Goal: Transaction & Acquisition: Subscribe to service/newsletter

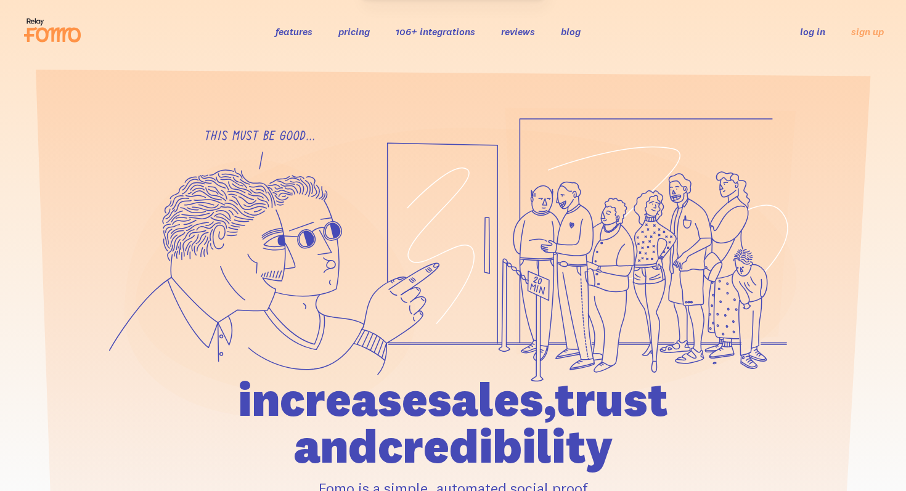
click at [351, 33] on link "pricing" at bounding box center [354, 31] width 31 height 12
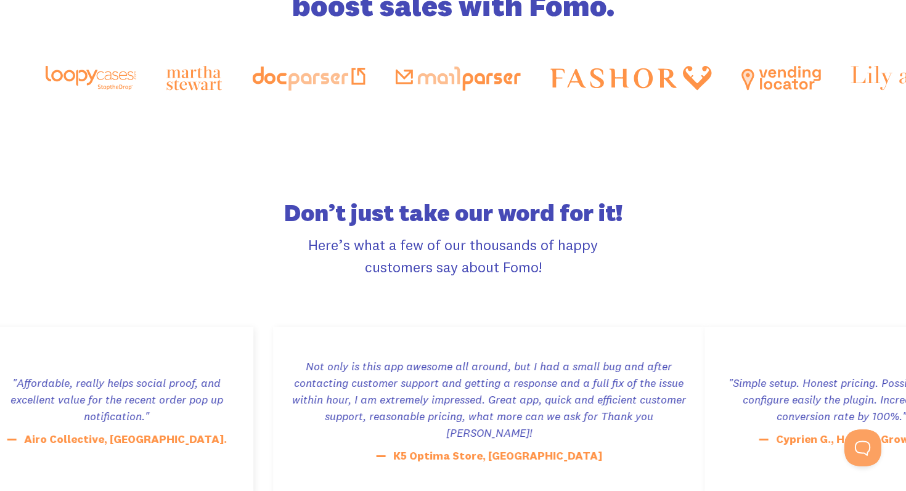
scroll to position [2071, 0]
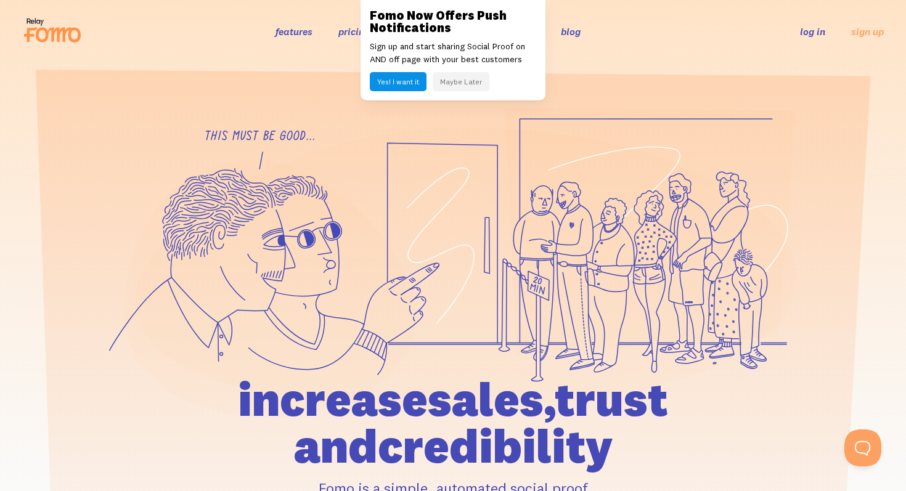
click at [415, 89] on button "Yes! I want it" at bounding box center [398, 81] width 57 height 19
